Goal: Check status: Check status

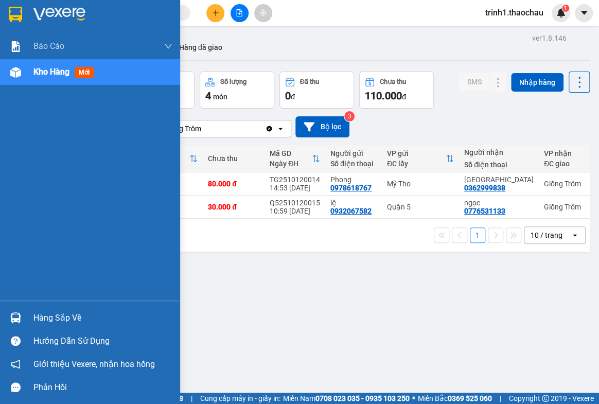
click at [37, 315] on div "Hàng sắp về" at bounding box center [102, 317] width 139 height 15
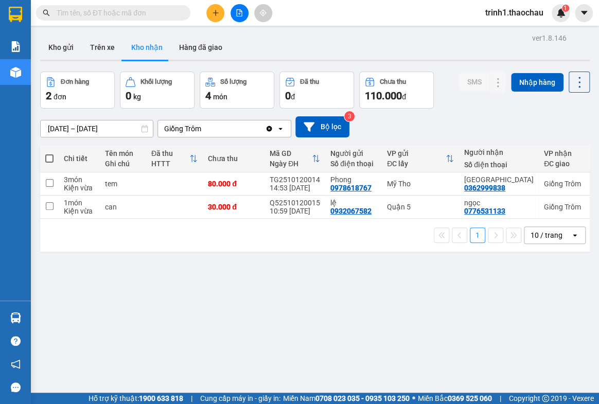
click at [517, 301] on section "Kết quả tìm kiếm ( 0 ) Bộ lọc No Data trinh1.thaochau 1 Báo cáo Báo cáo dòng ti…" at bounding box center [299, 202] width 599 height 404
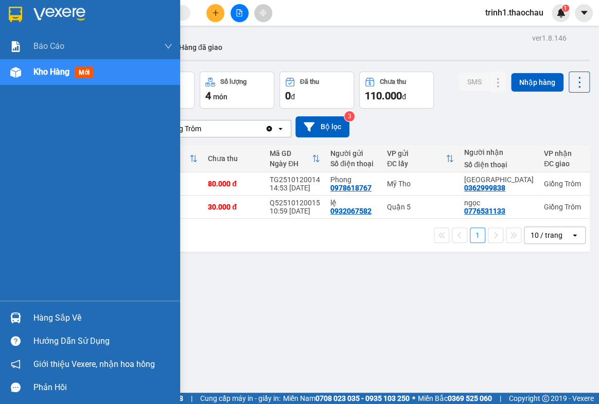
click at [73, 316] on div "Hàng sắp về" at bounding box center [102, 317] width 139 height 15
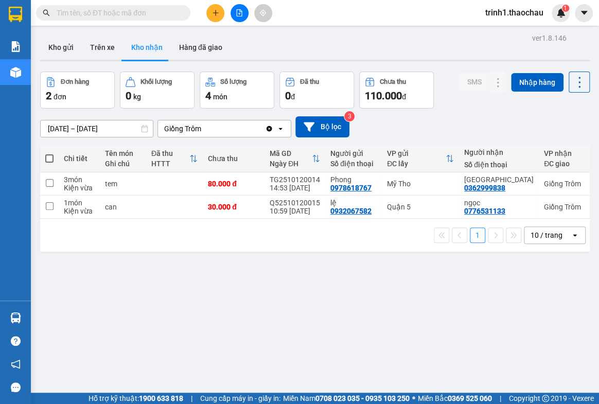
click at [549, 296] on section "Kết quả tìm kiếm ( 0 ) Bộ lọc No Data trinh1.thaochau 1 Báo cáo Báo cáo dòng ti…" at bounding box center [299, 202] width 599 height 404
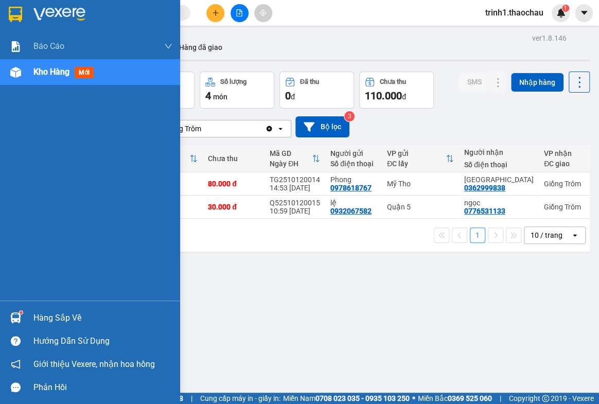
click at [22, 321] on div at bounding box center [16, 318] width 18 height 18
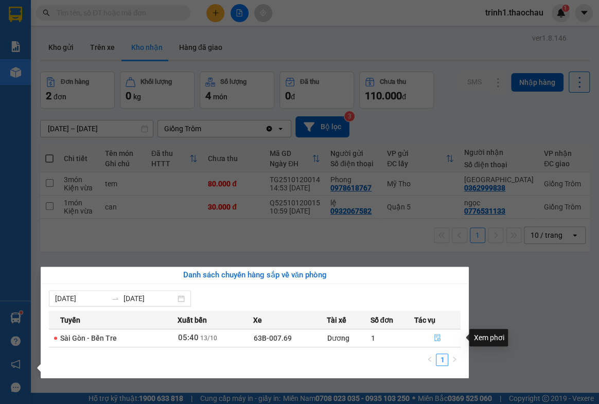
click at [434, 336] on icon "file-done" at bounding box center [437, 337] width 7 height 7
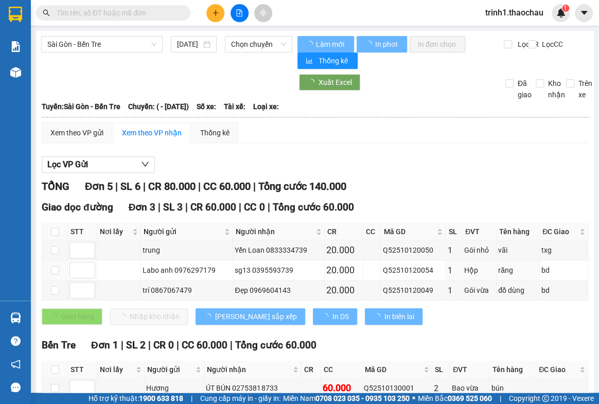
type input "[DATE]"
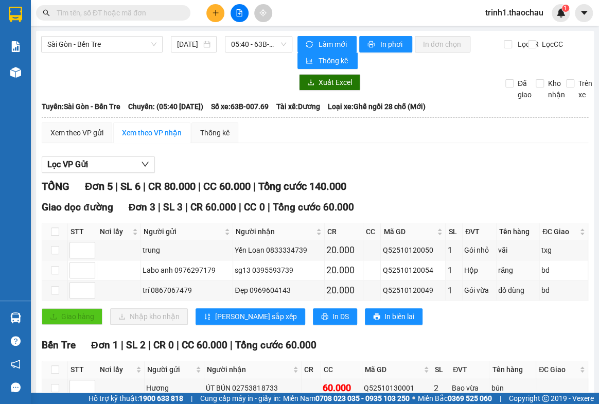
scroll to position [155, 0]
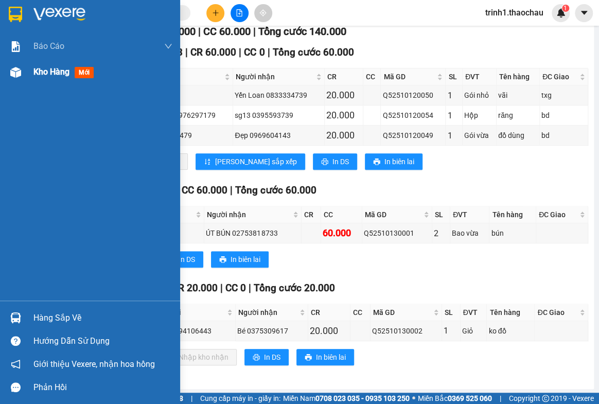
click at [61, 73] on span "Kho hàng" at bounding box center [51, 72] width 36 height 10
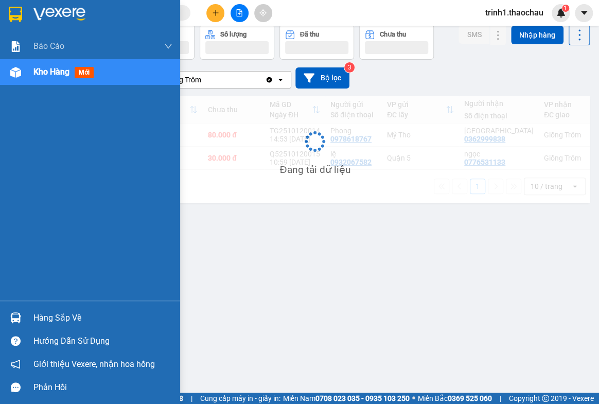
scroll to position [47, 0]
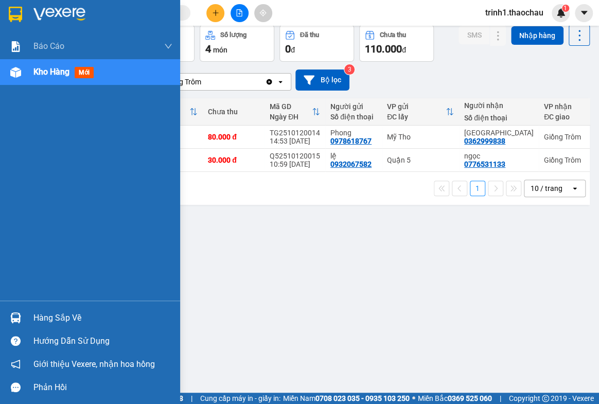
click at [30, 319] on div "Hàng sắp về" at bounding box center [90, 317] width 180 height 23
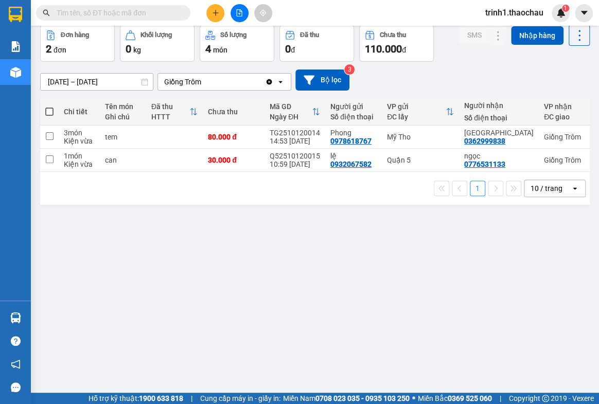
click at [541, 357] on section "Kết quả tìm kiếm ( 0 ) Bộ lọc No Data trinh1.thaochau 1 Báo cáo Báo cáo dòng ti…" at bounding box center [299, 202] width 599 height 404
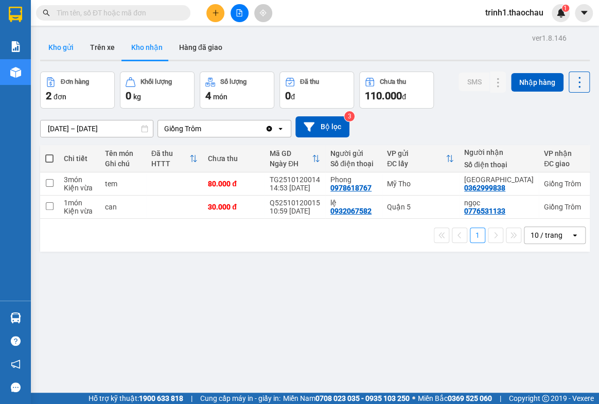
click at [69, 43] on button "Kho gửi" at bounding box center [61, 47] width 42 height 25
